Goal: Information Seeking & Learning: Learn about a topic

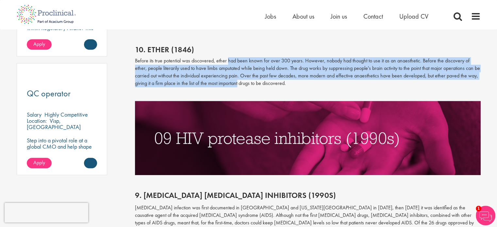
click at [232, 62] on p "Before its true potential was discovered, ether had been known for over 300 yea…" at bounding box center [308, 72] width 346 height 30
drag, startPoint x: 232, startPoint y: 62, endPoint x: 193, endPoint y: 84, distance: 44.5
click at [193, 84] on p "Before its true potential was discovered, ether had been known for over 300 yea…" at bounding box center [308, 72] width 346 height 30
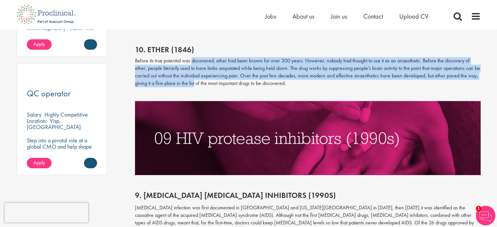
drag, startPoint x: 193, startPoint y: 84, endPoint x: 200, endPoint y: 62, distance: 22.4
click at [200, 62] on p "Before its true potential was discovered, ether had been known for over 300 yea…" at bounding box center [308, 72] width 346 height 30
drag, startPoint x: 200, startPoint y: 62, endPoint x: 196, endPoint y: 85, distance: 22.5
click at [196, 85] on p "Before its true potential was discovered, ether had been known for over 300 yea…" at bounding box center [308, 72] width 346 height 30
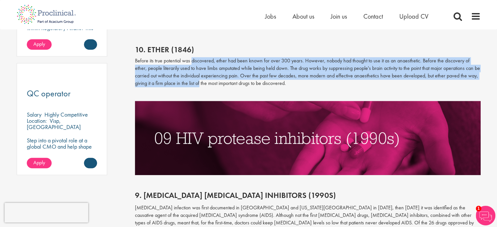
click at [196, 85] on p "Before its true potential was discovered, ether had been known for over 300 yea…" at bounding box center [308, 72] width 346 height 30
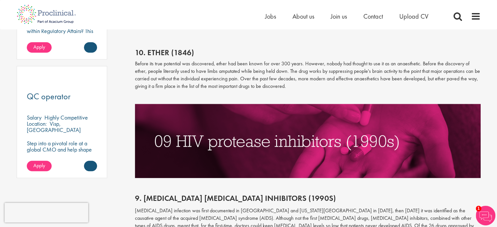
scroll to position [456, 0]
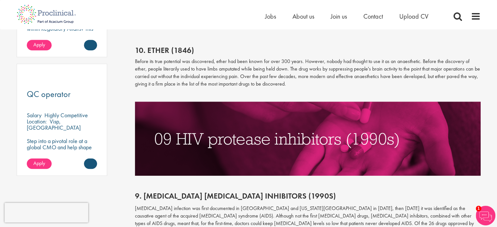
click at [252, 60] on p "Before its true potential was discovered, ether had been known for over 300 yea…" at bounding box center [308, 73] width 346 height 30
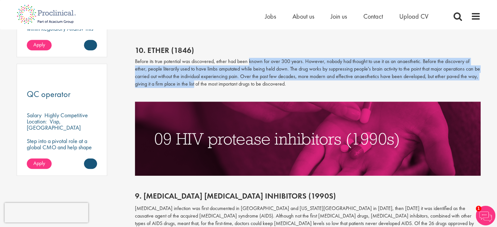
drag, startPoint x: 252, startPoint y: 60, endPoint x: 190, endPoint y: 83, distance: 66.5
click at [190, 83] on p "Before its true potential was discovered, ether had been known for over 300 yea…" at bounding box center [308, 73] width 346 height 30
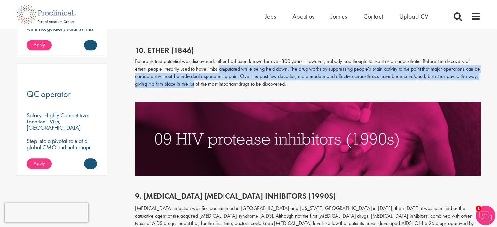
drag, startPoint x: 190, startPoint y: 83, endPoint x: 209, endPoint y: 67, distance: 25.5
click at [209, 67] on p "Before its true potential was discovered, ether had been known for over 300 yea…" at bounding box center [308, 73] width 346 height 30
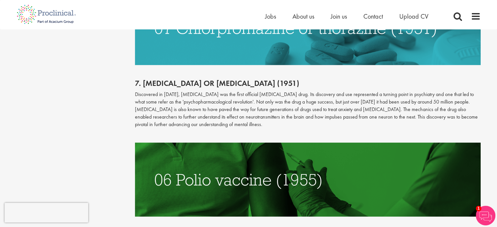
scroll to position [905, 0]
